Goal: Information Seeking & Learning: Learn about a topic

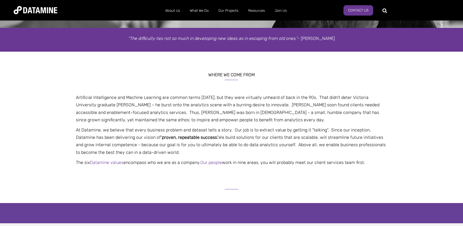
scroll to position [87, 0]
click at [245, 111] on p "Artificial Intelligence and Machine Learning are common terms [DATE], but they …" at bounding box center [232, 109] width 320 height 30
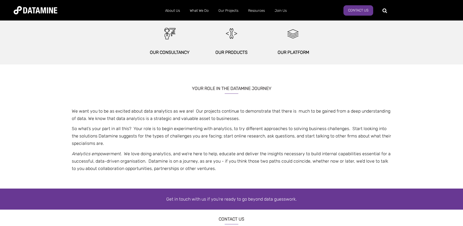
scroll to position [318, 0]
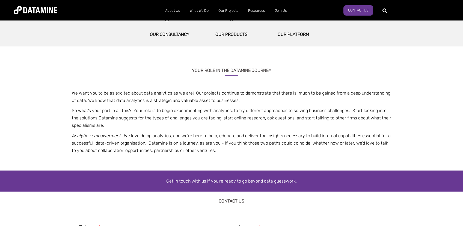
click at [270, 102] on p "We want you to be as excited about data analytics as we are! Our projects conti…" at bounding box center [232, 96] width 320 height 15
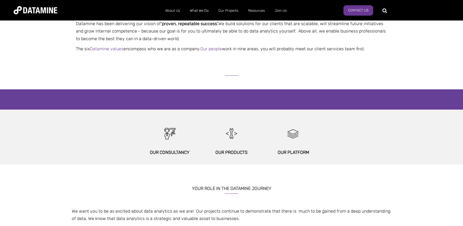
scroll to position [203, 0]
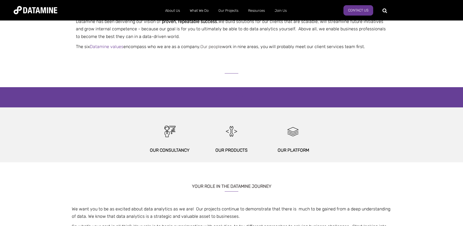
click at [217, 46] on link "Our people" at bounding box center [211, 46] width 22 height 5
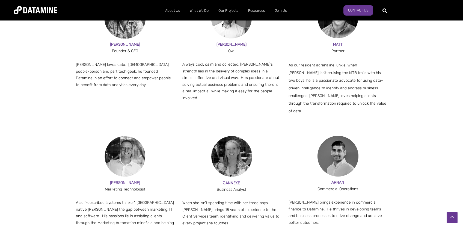
scroll to position [261, 0]
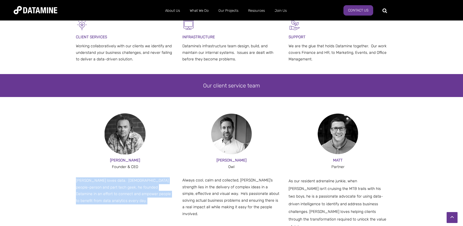
drag, startPoint x: 77, startPoint y: 181, endPoint x: 98, endPoint y: 203, distance: 30.7
click at [98, 203] on p "Paul loves data. Part people-person and part tech geek, he founded Datamine in …" at bounding box center [125, 190] width 99 height 27
copy p "Paul loves data. Part people-person and part tech geek, he founded Datamine in …"
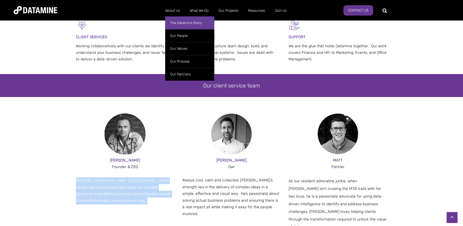
click at [174, 24] on link "The Datamine Story" at bounding box center [189, 22] width 49 height 13
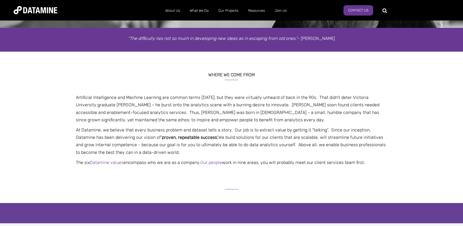
scroll to position [87, 0]
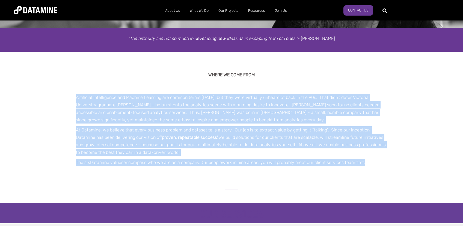
drag, startPoint x: 75, startPoint y: 96, endPoint x: 352, endPoint y: 176, distance: 288.2
click at [377, 164] on span "Artificial Intelligence and Machine Learning are common terms [DATE], but they …" at bounding box center [232, 130] width 320 height 72
copy span "Loremipsum Dolorsitamet con Adipisc Elitsedd eiu tempor incid utlab, etd magn a…"
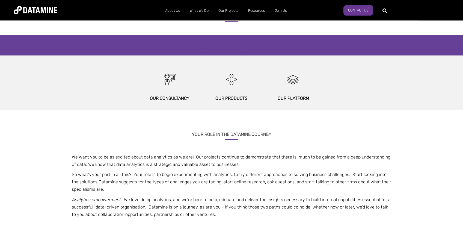
scroll to position [290, 0]
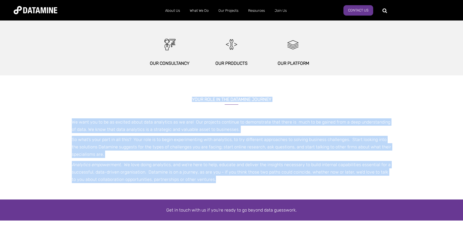
drag, startPoint x: 189, startPoint y: 100, endPoint x: 244, endPoint y: 189, distance: 104.1
click at [244, 189] on div "YOUR ROLE IN THE DATAMINE JOURNEY We want you to be as excited about data analy…" at bounding box center [232, 145] width 320 height 110
copy div "LORE IPSU DO SIT AMETCONS ADIPISC El sedd eiu te in ut laboree dolor magn aliqu…"
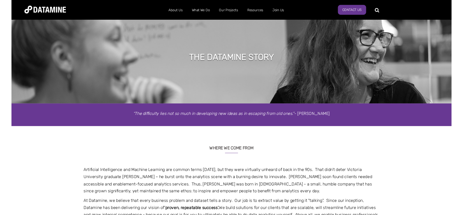
scroll to position [0, 0]
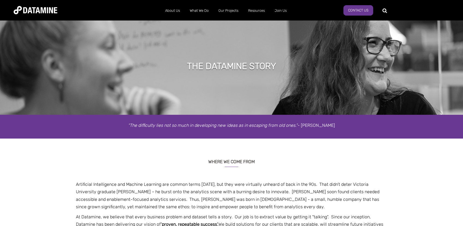
click at [241, 144] on div "WHERE WE COME FROM Artificial Intelligence and Machine Learning are common term…" at bounding box center [231, 202] width 463 height 128
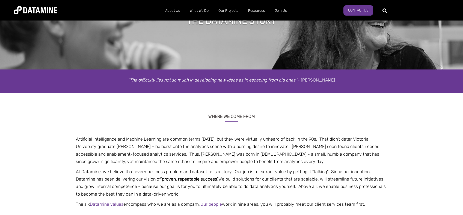
scroll to position [58, 0]
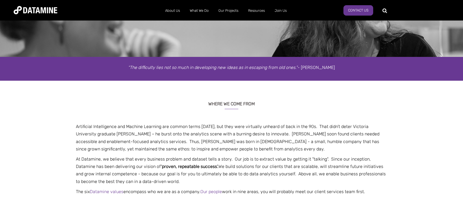
click at [231, 137] on p "Artificial Intelligence and Machine Learning are common terms [DATE], but they …" at bounding box center [232, 138] width 320 height 30
click at [288, 144] on p "Artificial Intelligence and Machine Learning are common terms [DATE], but they …" at bounding box center [232, 138] width 320 height 30
click at [136, 139] on p "Artificial Intelligence and Machine Learning are common terms [DATE], but they …" at bounding box center [232, 138] width 320 height 30
drag, startPoint x: 134, startPoint y: 142, endPoint x: 138, endPoint y: 142, distance: 3.6
click at [134, 142] on p "Artificial Intelligence and Machine Learning are common terms [DATE], but they …" at bounding box center [232, 138] width 320 height 30
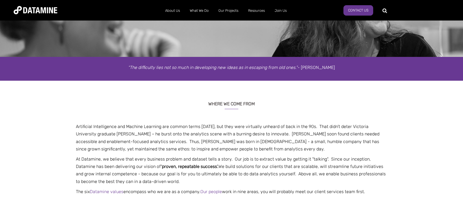
drag, startPoint x: 165, startPoint y: 142, endPoint x: 169, endPoint y: 141, distance: 4.0
click at [166, 142] on p "Artificial Intelligence and Machine Learning are common terms [DATE], but they …" at bounding box center [232, 138] width 320 height 30
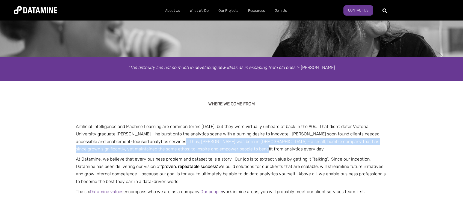
drag, startPoint x: 217, startPoint y: 149, endPoint x: 146, endPoint y: 142, distance: 71.1
click at [146, 142] on p "Artificial Intelligence and Machine Learning are common terms [DATE], but they …" at bounding box center [232, 138] width 320 height 30
click at [184, 140] on p "Artificial Intelligence and Machine Learning are common terms [DATE], but they …" at bounding box center [232, 138] width 320 height 30
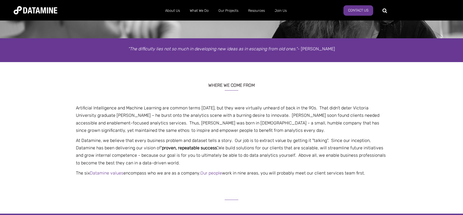
scroll to position [87, 0]
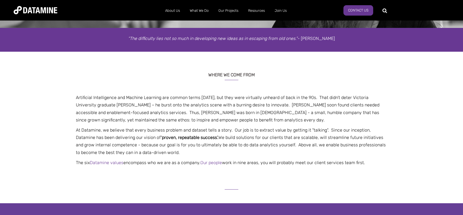
click at [326, 138] on p "At Datamine, we believe that every business problem and dataset tells a story. …" at bounding box center [232, 141] width 320 height 30
click at [201, 142] on p "At Datamine, we believe that every business problem and dataset tells a story. …" at bounding box center [232, 141] width 320 height 30
click at [212, 146] on p "At Datamine, we believe that every business problem and dataset tells a story. …" at bounding box center [232, 141] width 320 height 30
drag, startPoint x: 309, startPoint y: 113, endPoint x: 312, endPoint y: 105, distance: 8.1
click at [309, 113] on p "Artificial Intelligence and Machine Learning are common terms [DATE], but they …" at bounding box center [232, 109] width 320 height 30
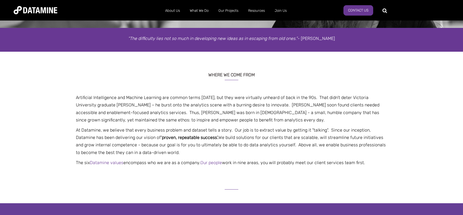
click at [310, 102] on p "Artificial Intelligence and Machine Learning are common terms [DATE], but they …" at bounding box center [232, 109] width 320 height 30
click at [245, 109] on p "Artificial Intelligence and Machine Learning are common terms [DATE], but they …" at bounding box center [232, 109] width 320 height 30
click at [124, 102] on p "Artificial Intelligence and Machine Learning are common terms [DATE], but they …" at bounding box center [232, 109] width 320 height 30
click at [300, 111] on p "Artificial Intelligence and Machine Learning are common terms [DATE], but they …" at bounding box center [232, 109] width 320 height 30
click at [308, 99] on p "Artificial Intelligence and Machine Learning are common terms [DATE], but they …" at bounding box center [232, 109] width 320 height 30
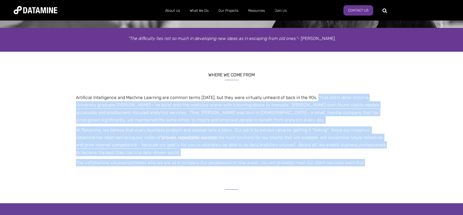
drag, startPoint x: 314, startPoint y: 97, endPoint x: 400, endPoint y: 104, distance: 86.6
click at [400, 104] on div "WHERE WE COME FROM Artificial Intelligence and Machine Learning are common term…" at bounding box center [231, 117] width 463 height 104
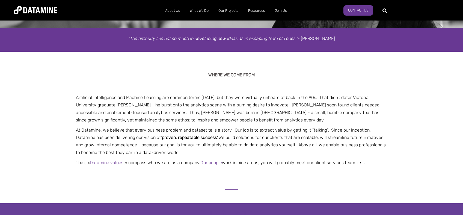
click at [400, 104] on div "WHERE WE COME FROM Artificial Intelligence and Machine Learning are common term…" at bounding box center [231, 117] width 463 height 104
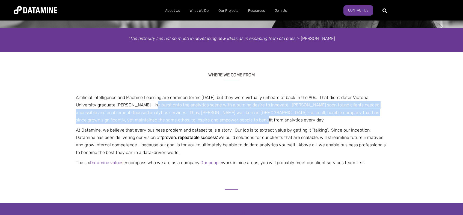
drag, startPoint x: 221, startPoint y: 120, endPoint x: 132, endPoint y: 102, distance: 90.3
click at [132, 102] on p "Artificial Intelligence and Machine Learning are common terms [DATE], but they …" at bounding box center [232, 109] width 320 height 30
click at [272, 105] on p "Artificial Intelligence and Machine Learning are common terms [DATE], but they …" at bounding box center [232, 109] width 320 height 30
drag, startPoint x: 213, startPoint y: 120, endPoint x: 125, endPoint y: 103, distance: 89.6
click at [125, 103] on p "Artificial Intelligence and Machine Learning are common terms [DATE], but they …" at bounding box center [232, 109] width 320 height 30
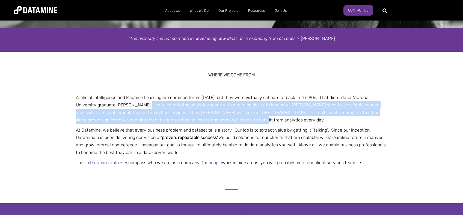
copy p "he burst onto the analytics scene with a burning desire to innovate. [PERSON_NA…"
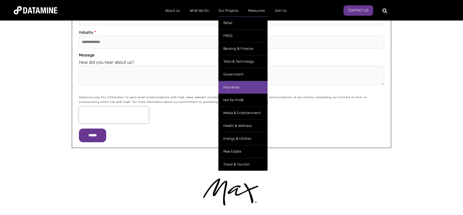
scroll to position [685, 0]
